Goal: Task Accomplishment & Management: Use online tool/utility

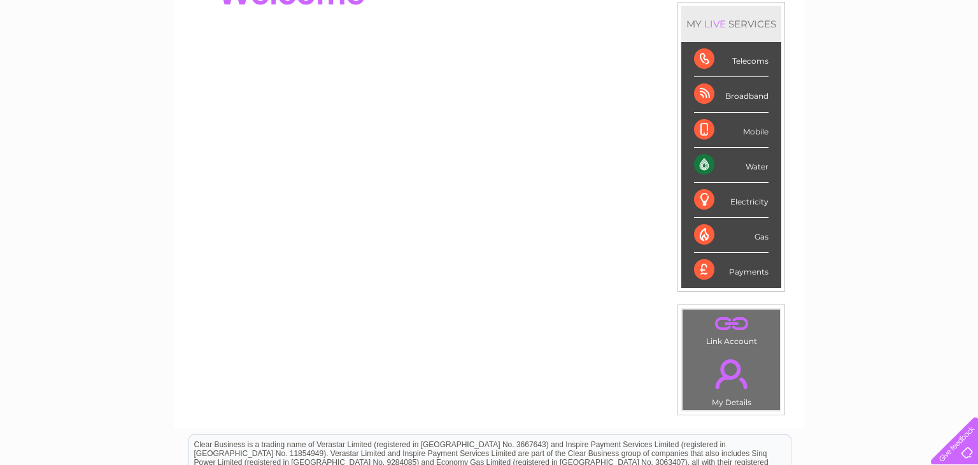
scroll to position [162, 0]
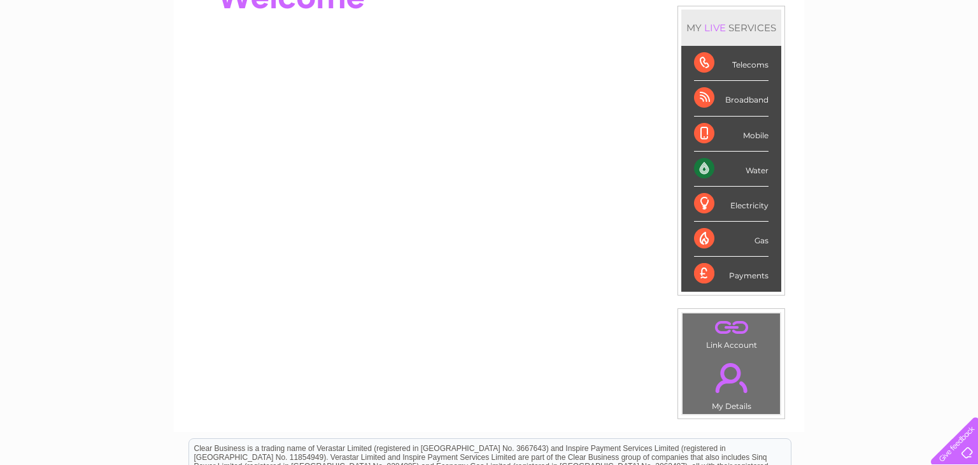
click at [747, 171] on div "Water" at bounding box center [731, 169] width 75 height 35
click at [699, 169] on div "Water" at bounding box center [731, 169] width 75 height 35
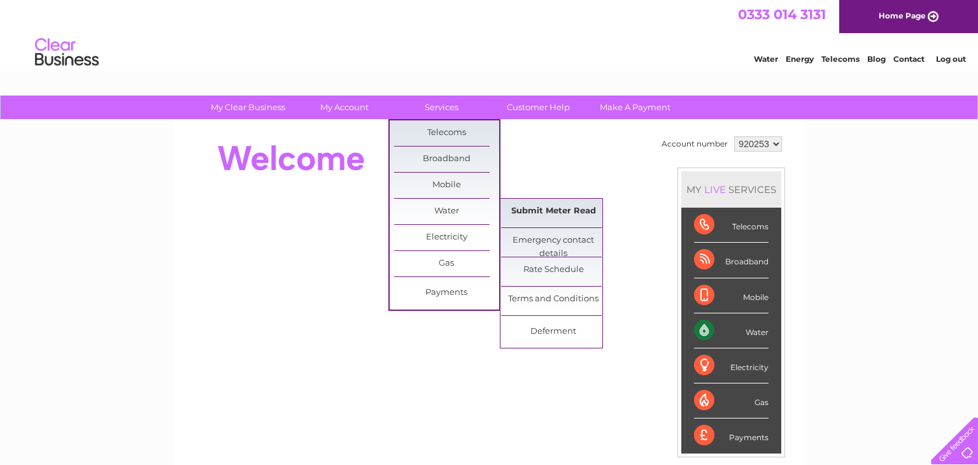
click at [547, 215] on link "Submit Meter Read" at bounding box center [553, 211] width 105 height 25
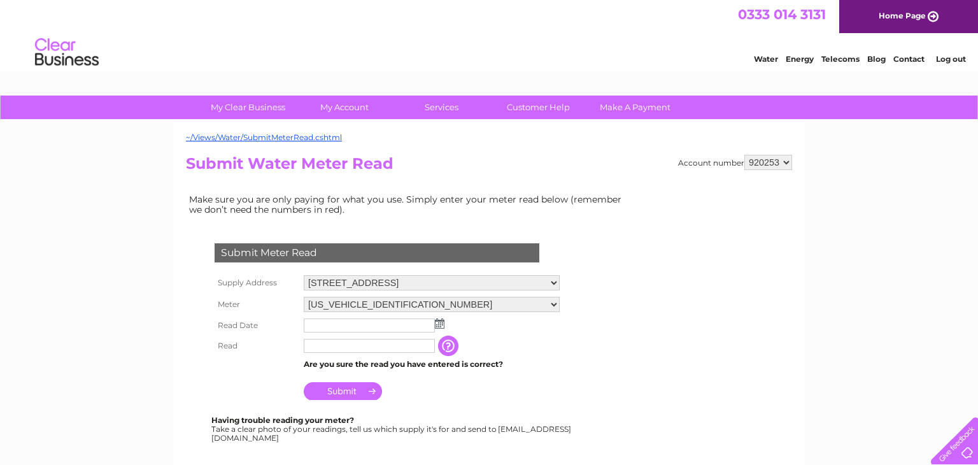
click at [441, 323] on img at bounding box center [440, 323] width 10 height 10
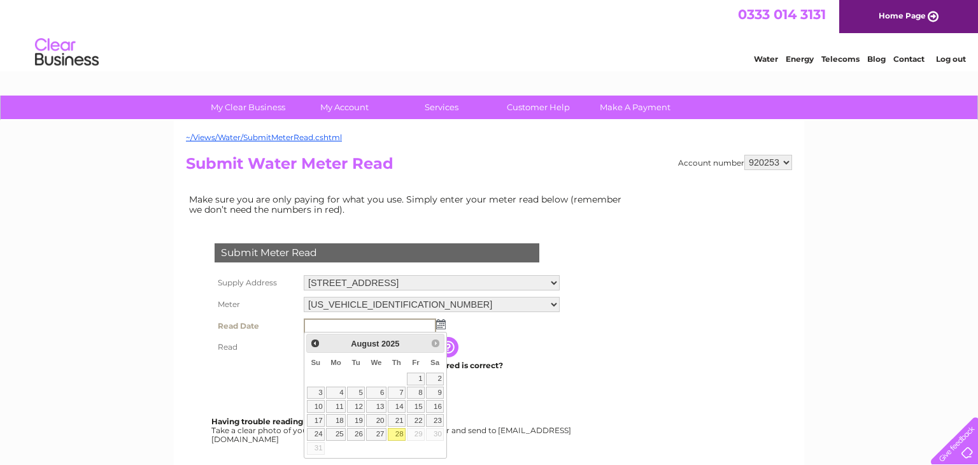
click at [397, 436] on link "28" at bounding box center [397, 434] width 18 height 13
type input "2025/08/28"
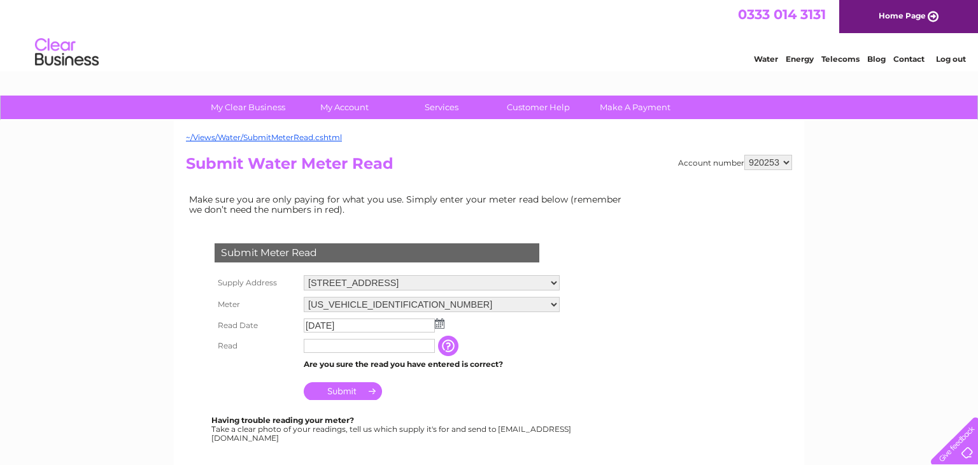
click at [322, 343] on input "text" at bounding box center [369, 346] width 131 height 14
type input "01981"
click at [328, 390] on input "Submit" at bounding box center [343, 391] width 78 height 18
